Goal: Navigation & Orientation: Find specific page/section

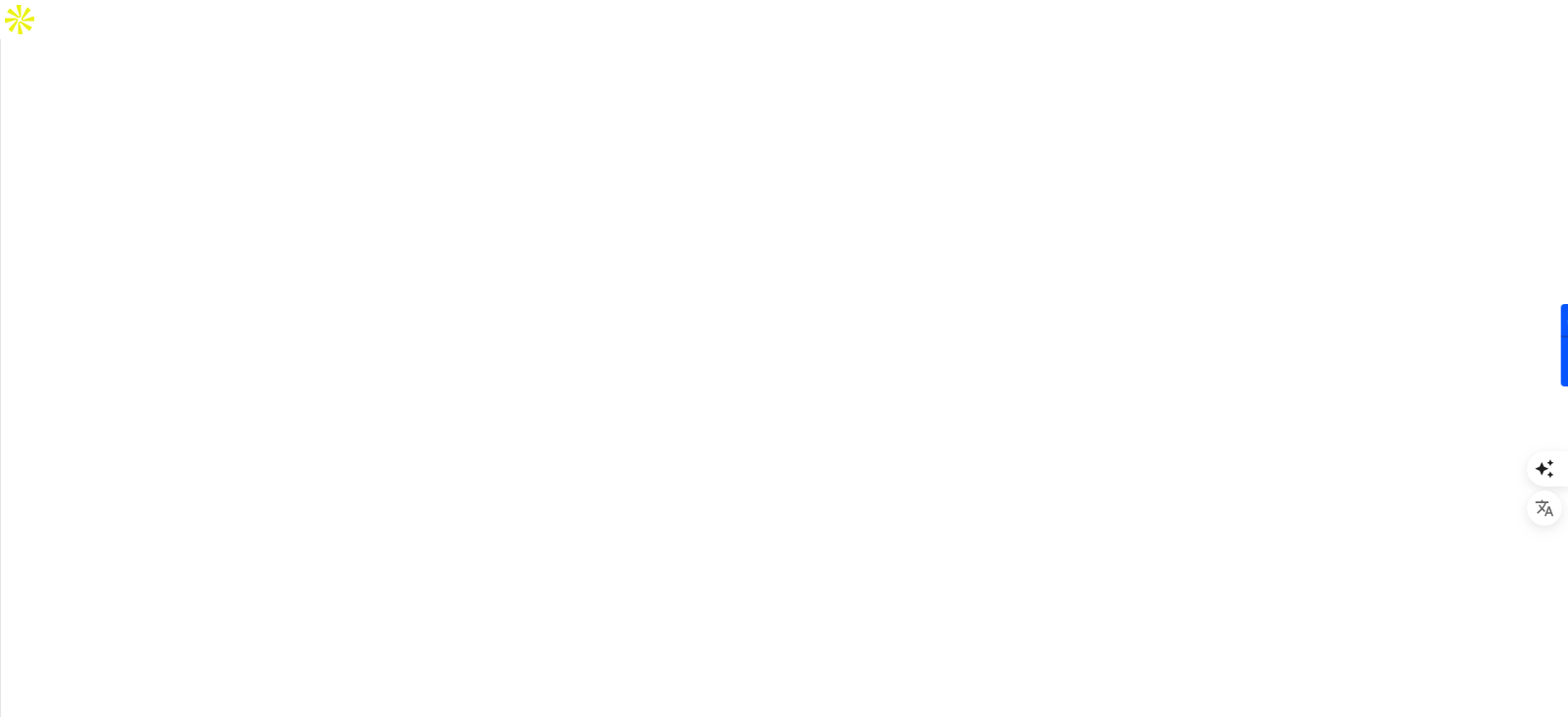
drag, startPoint x: 780, startPoint y: 88, endPoint x: 1005, endPoint y: 130, distance: 228.9
